Goal: Information Seeking & Learning: Learn about a topic

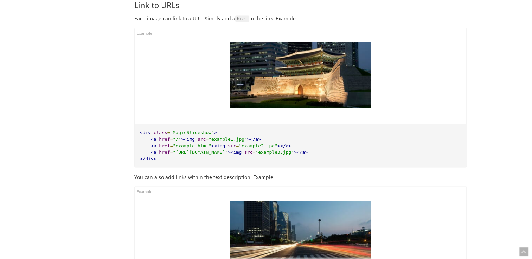
scroll to position [6732, 0]
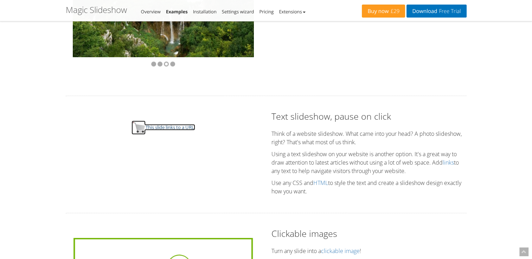
scroll to position [1336, 0]
click at [174, 127] on span "This slide links to a URL." at bounding box center [170, 127] width 50 height 6
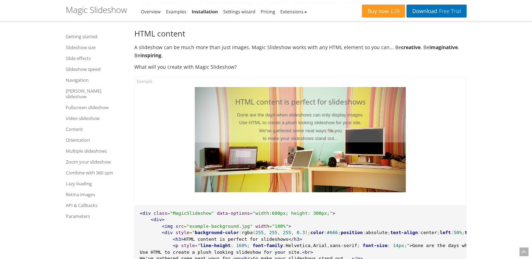
scroll to position [7224, 0]
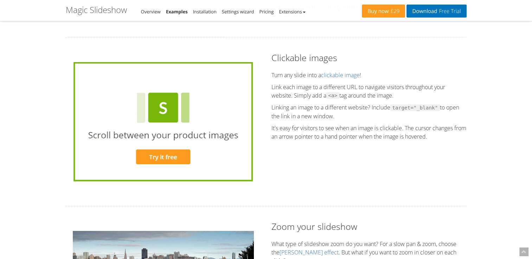
scroll to position [1512, 0]
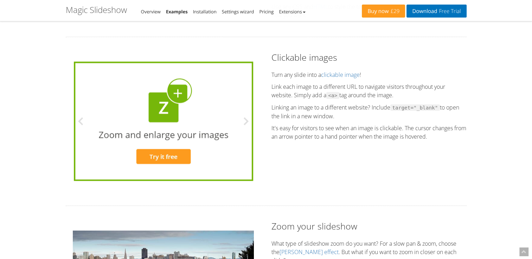
click at [175, 133] on div at bounding box center [163, 121] width 181 height 119
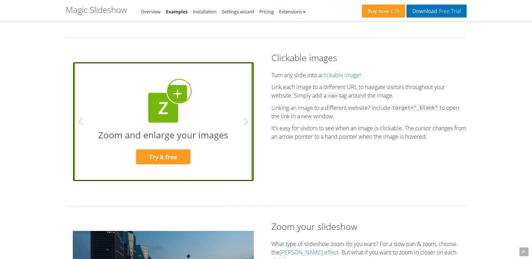
click at [171, 158] on img at bounding box center [162, 121] width 179 height 119
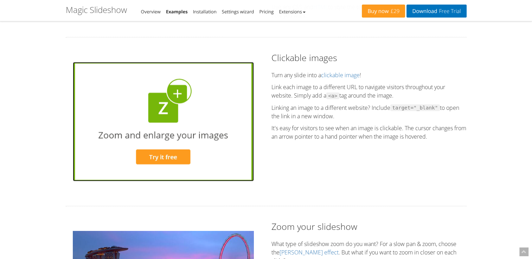
click at [204, 122] on img at bounding box center [162, 121] width 179 height 119
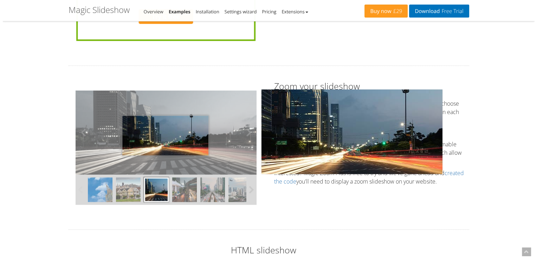
scroll to position [1653, 0]
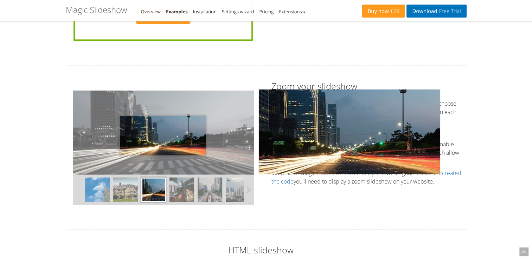
click at [162, 135] on img at bounding box center [163, 133] width 181 height 84
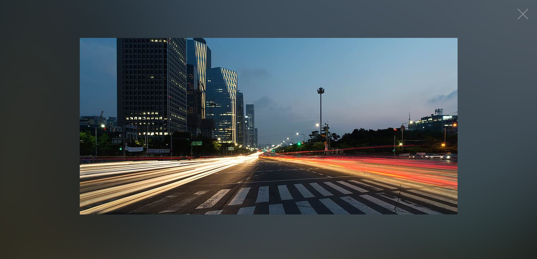
scroll to position [1653, 0]
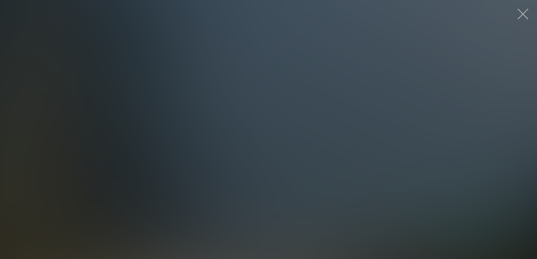
click at [524, 12] on button "button" at bounding box center [522, 14] width 21 height 21
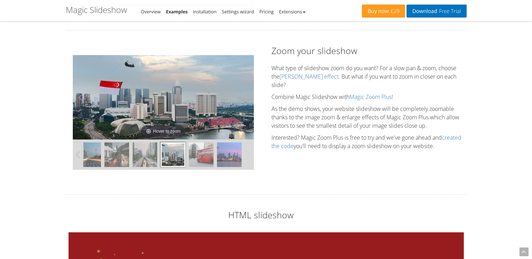
scroll to position [1688, 0]
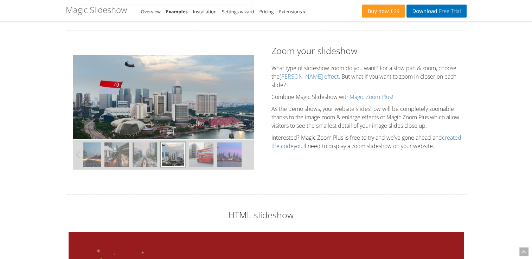
click at [143, 153] on img at bounding box center [144, 155] width 25 height 25
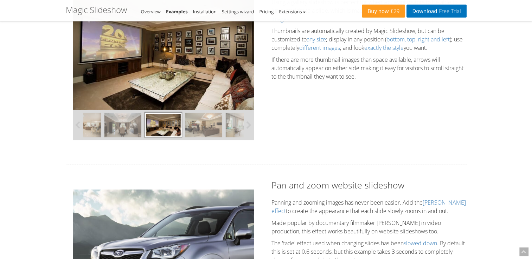
scroll to position [283, 0]
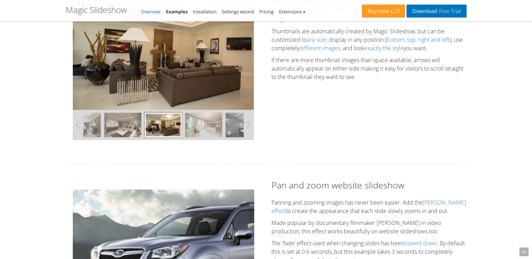
click at [154, 11] on link "Overview" at bounding box center [151, 11] width 20 height 6
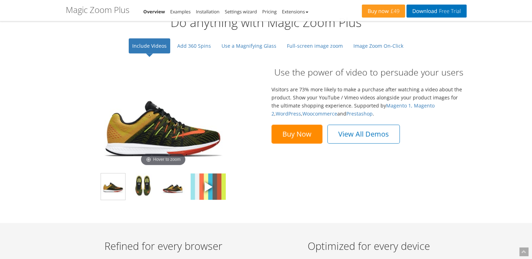
scroll to position [527, 0]
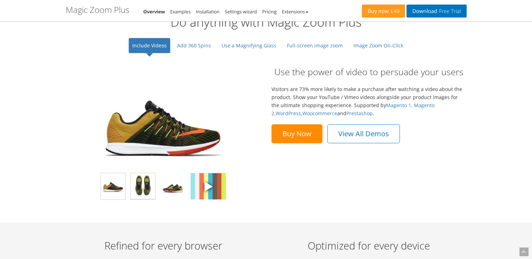
click at [140, 184] on img at bounding box center [143, 186] width 24 height 26
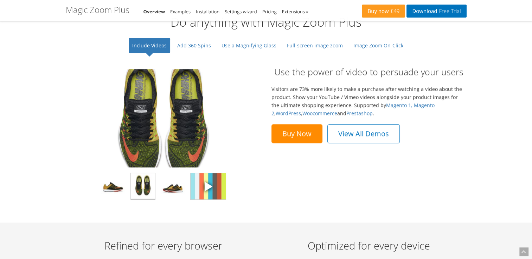
click at [213, 186] on img at bounding box center [207, 186] width 35 height 26
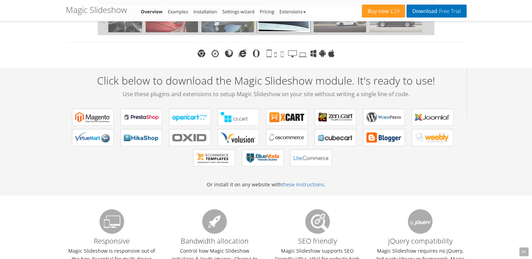
scroll to position [281, 0]
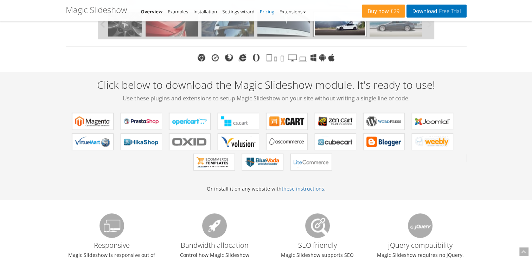
click at [271, 11] on link "Pricing" at bounding box center [267, 11] width 14 height 6
click at [305, 13] on link "Extensions" at bounding box center [292, 11] width 26 height 6
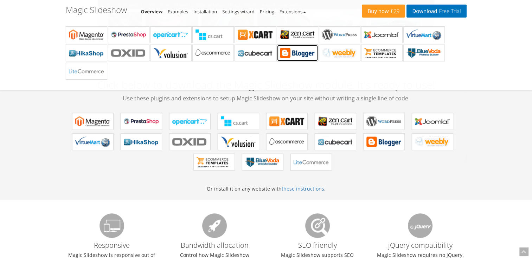
click at [300, 51] on b "Magic Slideshow for Blogger" at bounding box center [297, 53] width 35 height 11
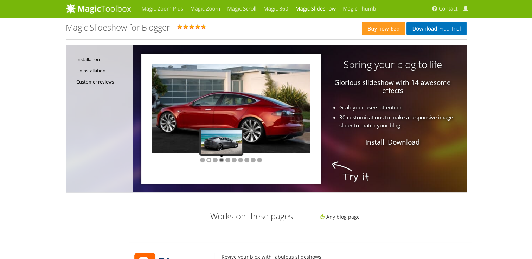
click at [220, 161] on div at bounding box center [221, 160] width 5 height 5
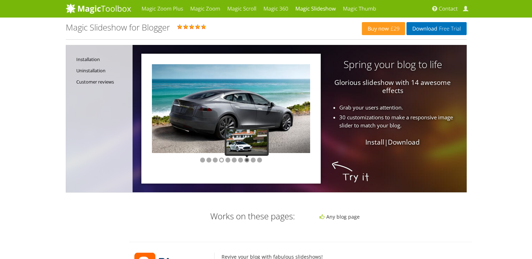
click at [247, 160] on div at bounding box center [246, 160] width 5 height 5
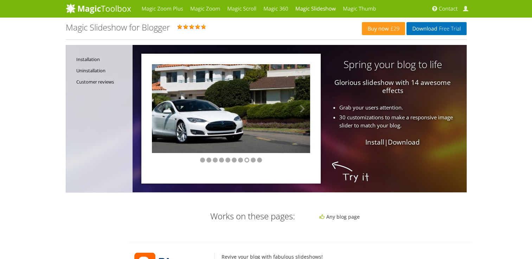
click at [265, 113] on img at bounding box center [215, 99] width 190 height 107
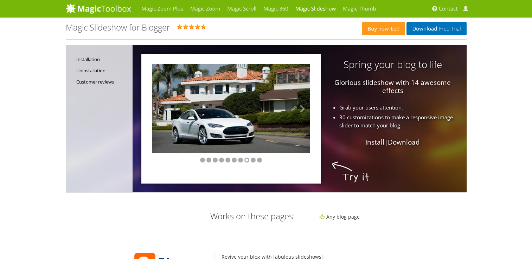
click at [302, 108] on button at bounding box center [299, 108] width 21 height 89
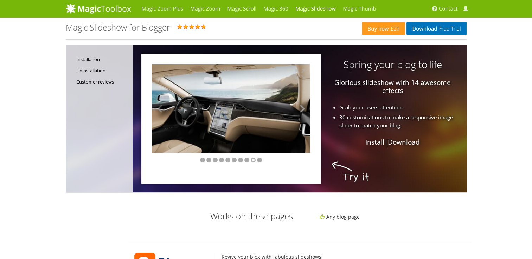
click at [302, 108] on button at bounding box center [299, 108] width 21 height 89
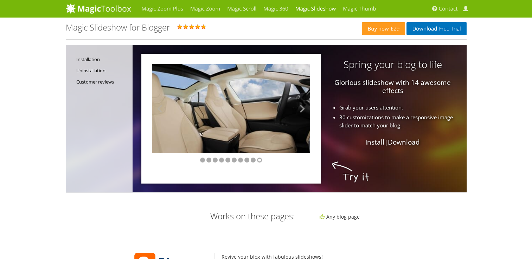
click at [302, 108] on button at bounding box center [299, 108] width 21 height 89
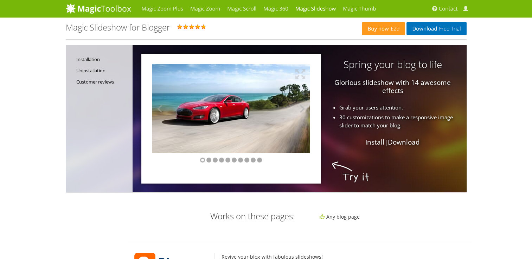
click at [302, 108] on button at bounding box center [299, 108] width 21 height 89
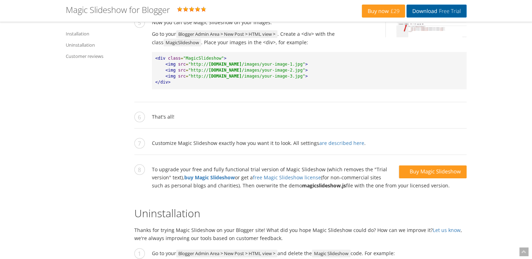
scroll to position [703, 0]
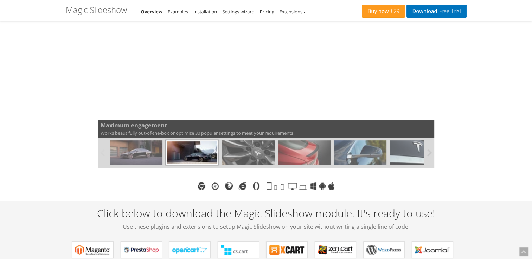
scroll to position [141, 0]
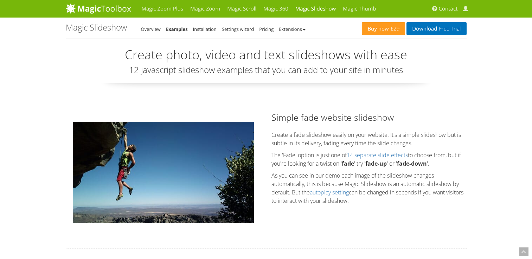
scroll to position [300, 0]
